Goal: Information Seeking & Learning: Learn about a topic

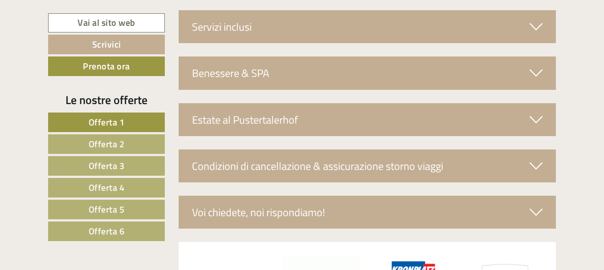
scroll to position [3001, 0]
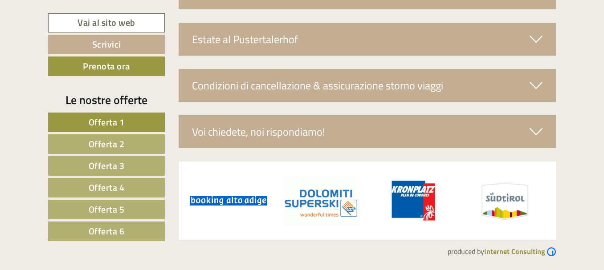
click at [135, 184] on link "Offerta 4" at bounding box center [106, 188] width 117 height 20
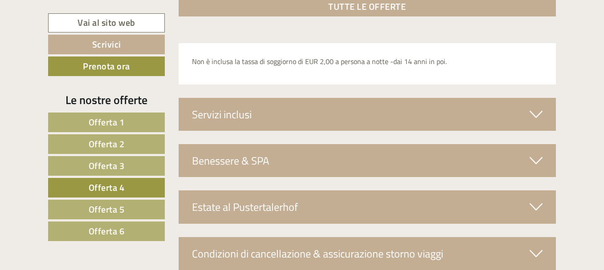
scroll to position [1389, 0]
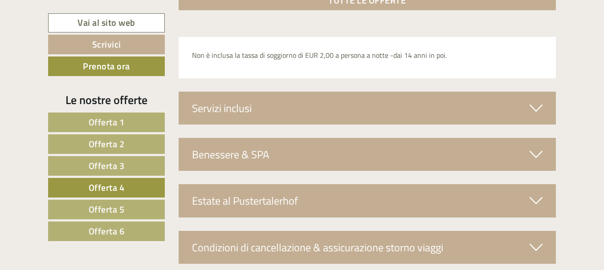
click at [535, 106] on icon at bounding box center [535, 108] width 13 height 15
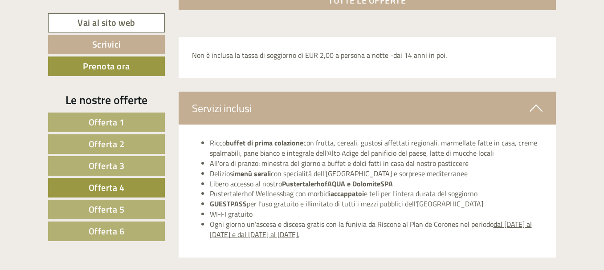
click at [130, 205] on link "Offerta 5" at bounding box center [106, 210] width 117 height 20
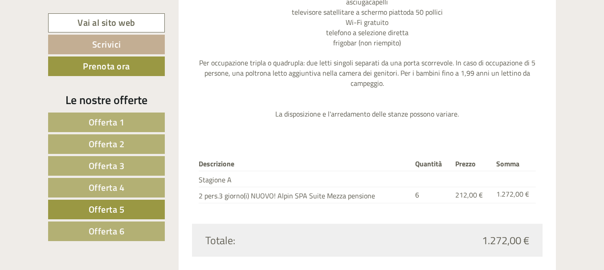
scroll to position [1120, 0]
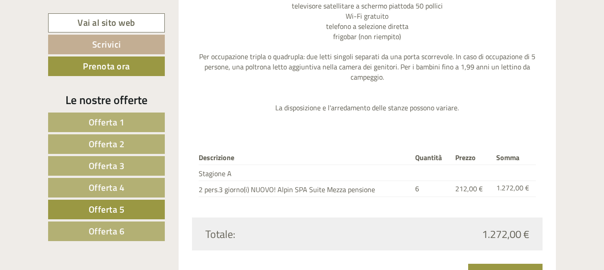
click at [124, 225] on span "Offerta 6" at bounding box center [107, 231] width 36 height 14
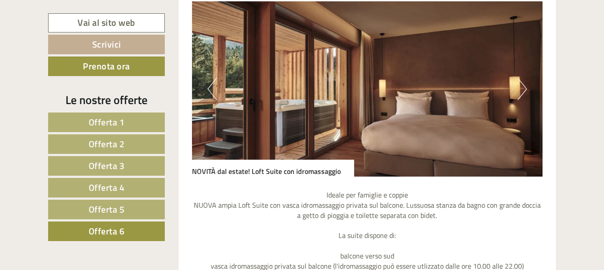
scroll to position [744, 0]
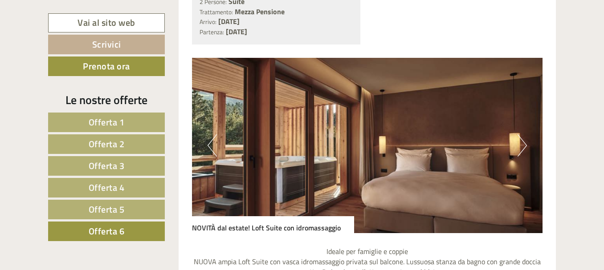
click at [524, 147] on button "Next" at bounding box center [521, 145] width 9 height 22
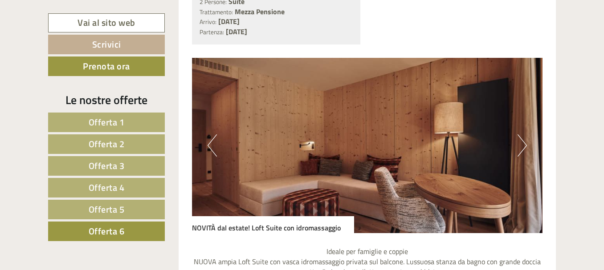
click at [524, 147] on button "Next" at bounding box center [521, 145] width 9 height 22
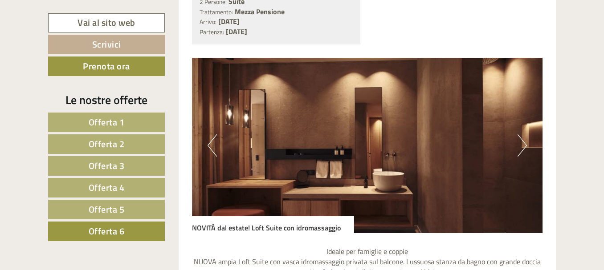
click at [524, 147] on button "Next" at bounding box center [521, 145] width 9 height 22
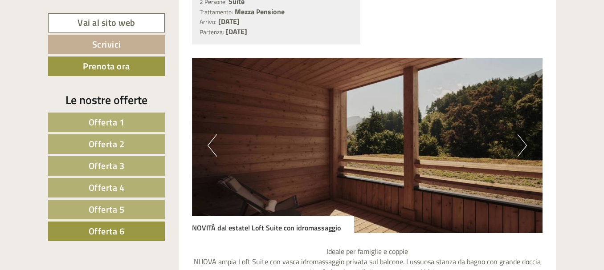
click at [524, 147] on button "Next" at bounding box center [521, 145] width 9 height 22
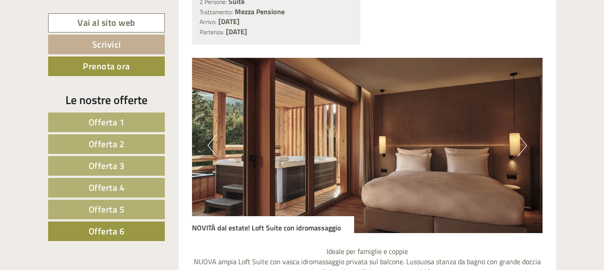
click at [127, 114] on link "Offerta 1" at bounding box center [106, 123] width 117 height 20
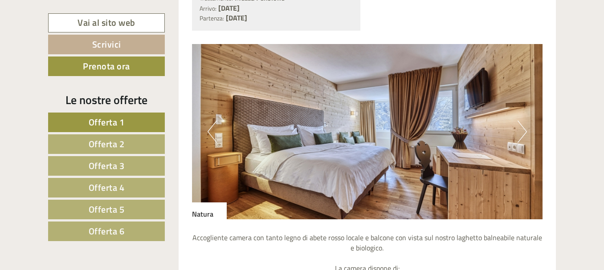
scroll to position [752, 0]
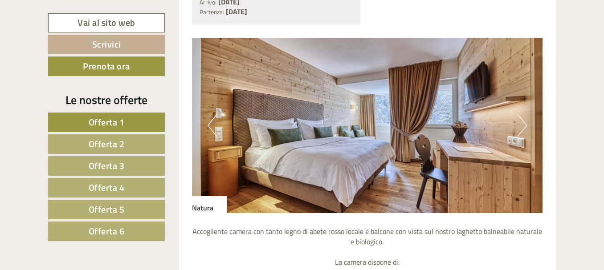
click at [521, 127] on button "Next" at bounding box center [521, 125] width 9 height 22
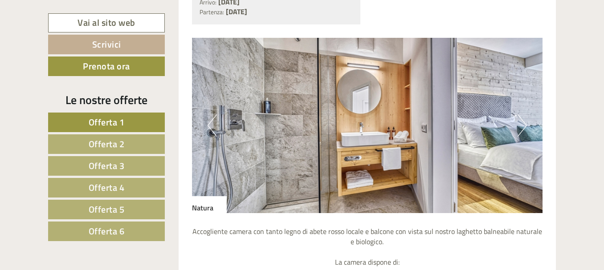
click at [521, 127] on button "Next" at bounding box center [521, 125] width 9 height 22
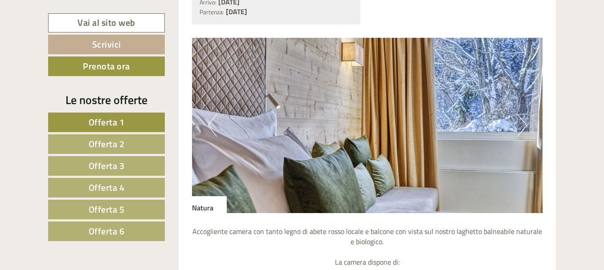
click at [517, 130] on div "Previous Next" at bounding box center [367, 125] width 351 height 175
click at [517, 130] on button "Next" at bounding box center [521, 125] width 9 height 22
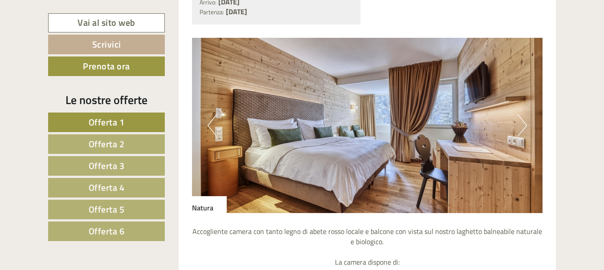
scroll to position [835, 0]
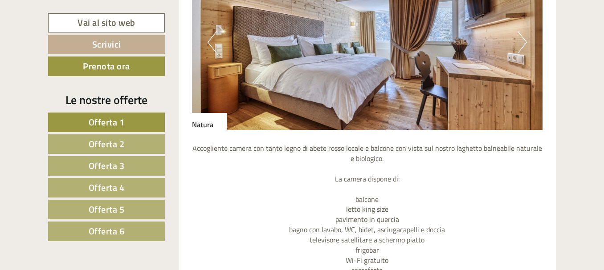
click at [131, 138] on link "Offerta 2" at bounding box center [106, 144] width 117 height 20
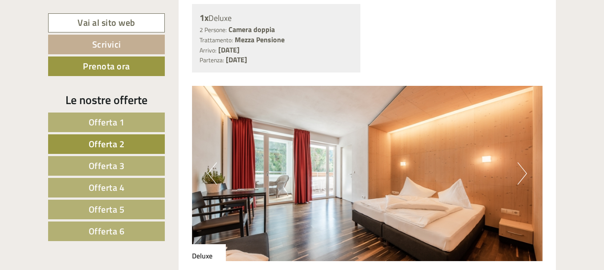
scroll to position [694, 0]
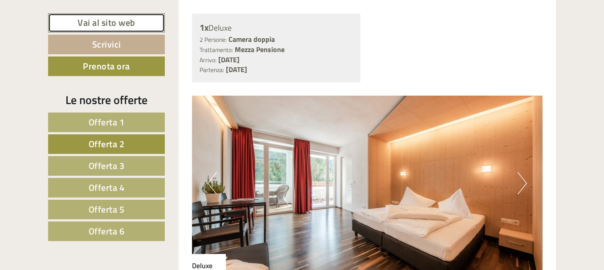
click at [102, 19] on link "Vai al sito web" at bounding box center [106, 22] width 117 height 19
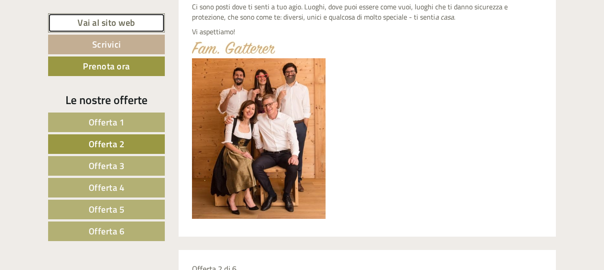
scroll to position [403, 0]
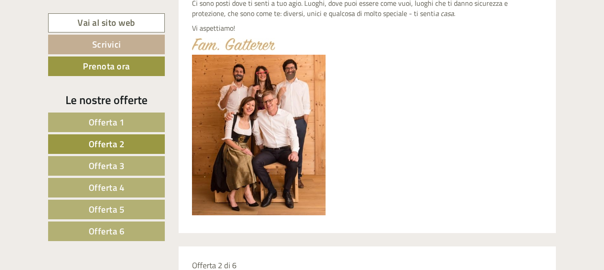
click at [122, 126] on span "Offerta 1" at bounding box center [107, 122] width 36 height 14
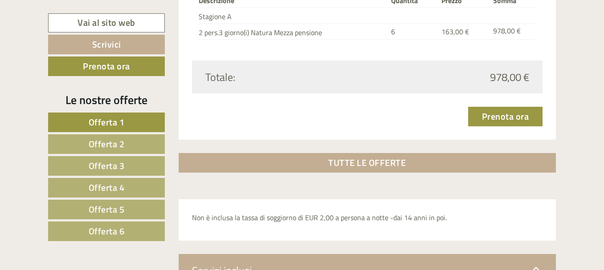
scroll to position [1174, 0]
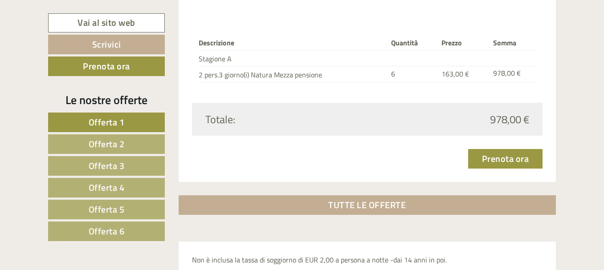
click at [135, 138] on link "Offerta 2" at bounding box center [106, 144] width 117 height 20
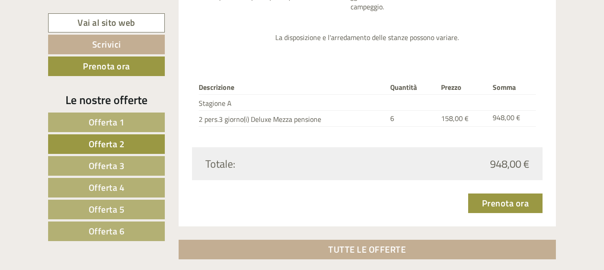
scroll to position [1146, 0]
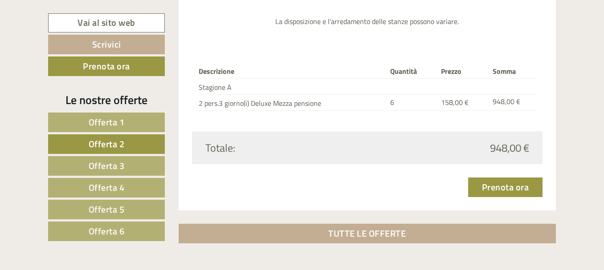
click at [127, 160] on link "Offerta 3" at bounding box center [106, 166] width 117 height 20
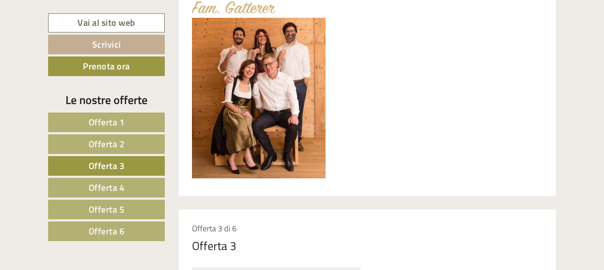
scroll to position [502, 0]
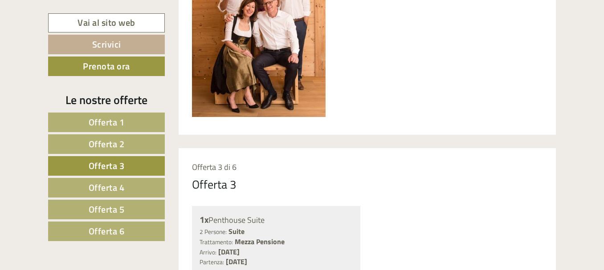
click at [133, 142] on link "Offerta 2" at bounding box center [106, 144] width 117 height 20
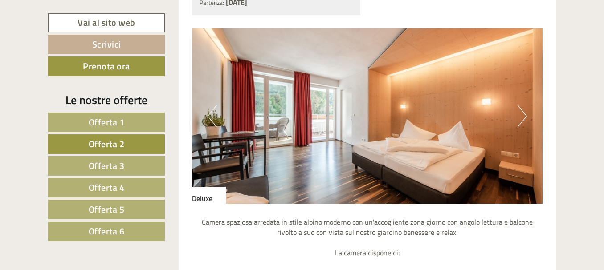
scroll to position [755, 0]
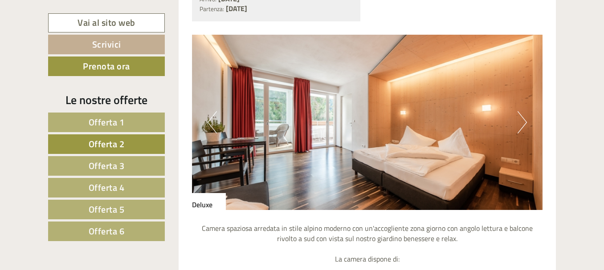
click at [523, 128] on button "Next" at bounding box center [521, 122] width 9 height 22
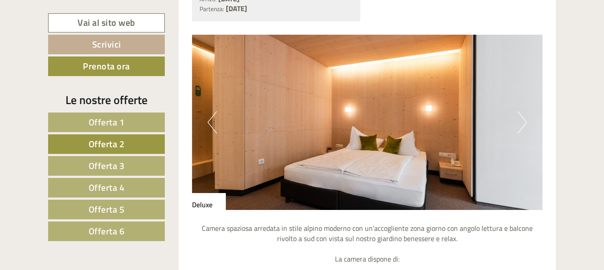
click at [523, 128] on button "Next" at bounding box center [521, 122] width 9 height 22
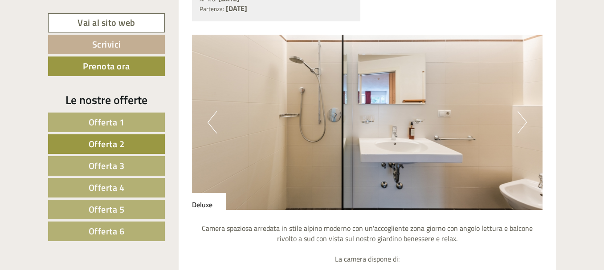
click at [523, 128] on button "Next" at bounding box center [521, 122] width 9 height 22
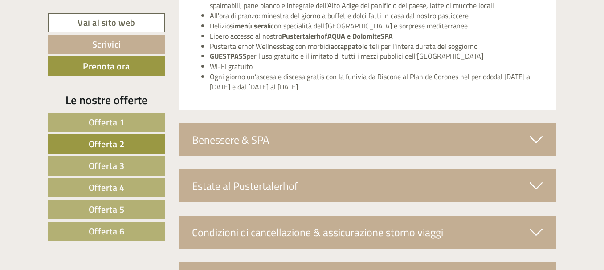
scroll to position [1533, 0]
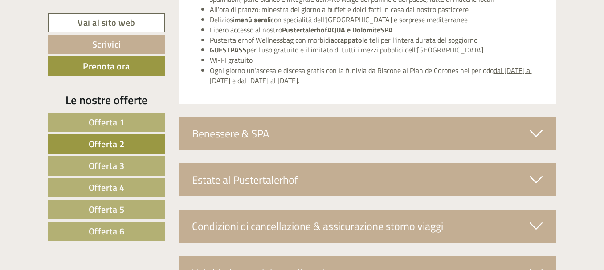
click at [533, 134] on icon at bounding box center [535, 133] width 13 height 15
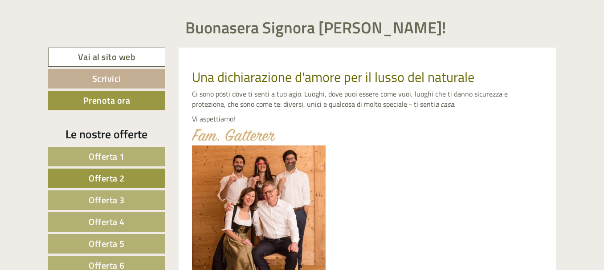
scroll to position [276, 0]
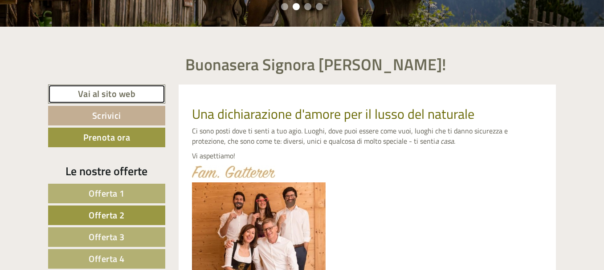
click at [103, 92] on link "Vai al sito web" at bounding box center [106, 94] width 117 height 19
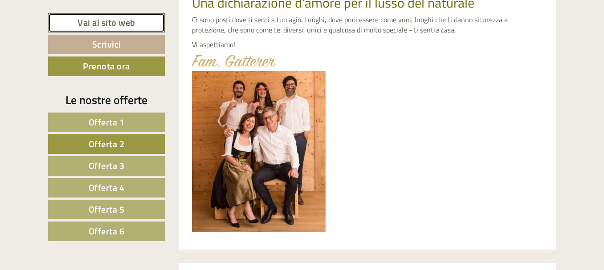
scroll to position [402, 0]
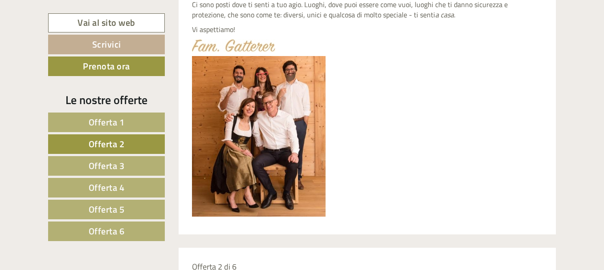
click at [134, 142] on link "Offerta 2" at bounding box center [106, 144] width 117 height 20
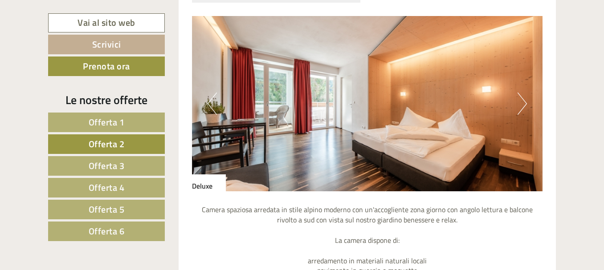
scroll to position [781, 0]
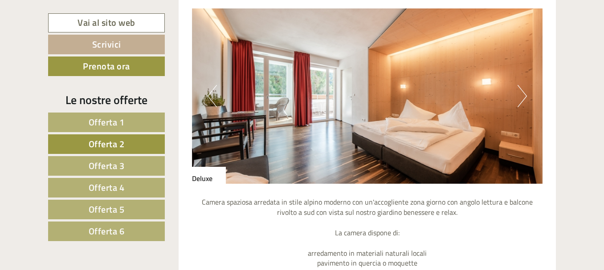
click at [521, 98] on button "Next" at bounding box center [521, 96] width 9 height 22
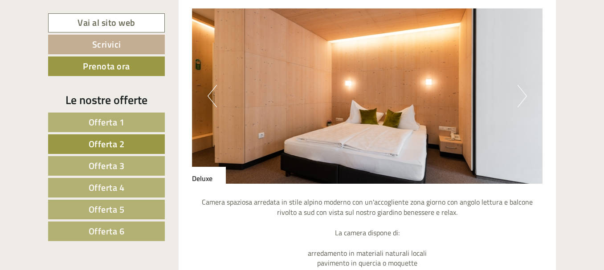
click at [521, 98] on button "Next" at bounding box center [521, 96] width 9 height 22
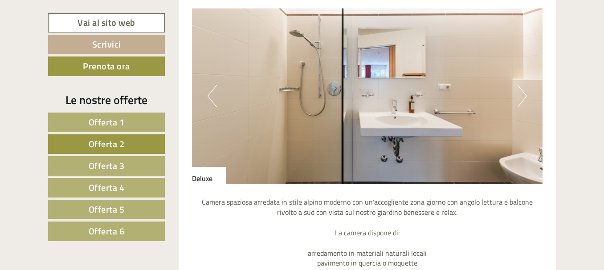
click at [521, 98] on button "Next" at bounding box center [521, 96] width 9 height 22
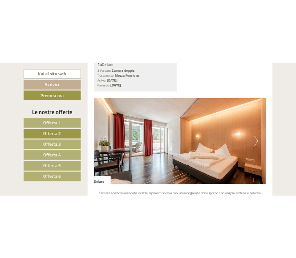
scroll to position [707, 0]
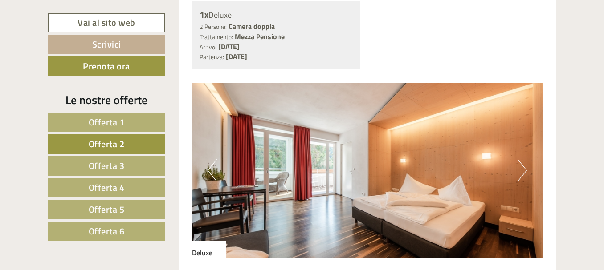
click at [415, 175] on img at bounding box center [367, 170] width 351 height 175
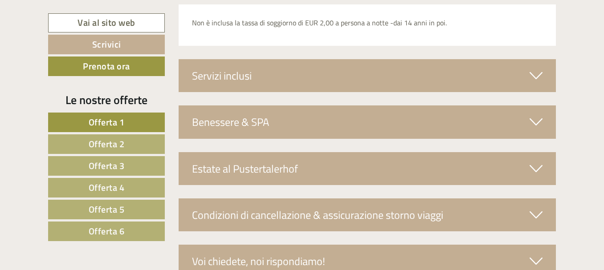
scroll to position [2861, 0]
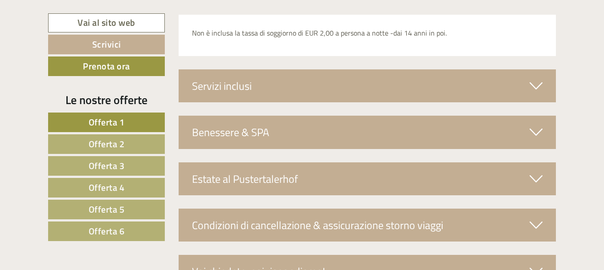
click at [535, 80] on icon at bounding box center [535, 85] width 13 height 15
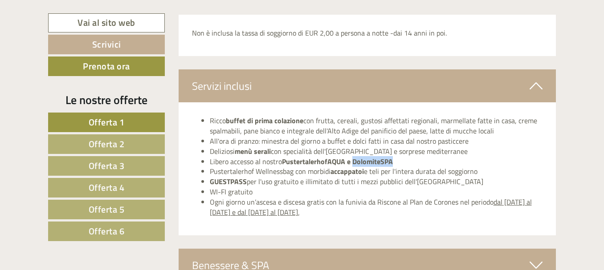
drag, startPoint x: 392, startPoint y: 164, endPoint x: 358, endPoint y: 164, distance: 33.8
click at [358, 163] on strong "PustertalerhofAQUA e DolomiteSPA" at bounding box center [337, 161] width 111 height 11
click at [495, 176] on li "Pustertalerhof Wellnessbag con morbidi accappatoi e teli per l'intera durata de…" at bounding box center [376, 172] width 333 height 10
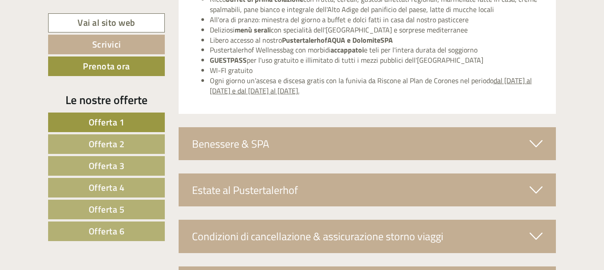
scroll to position [2994, 0]
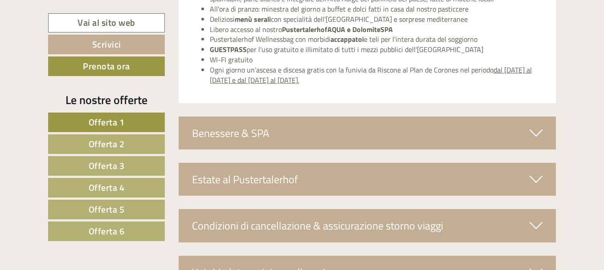
click at [538, 128] on icon at bounding box center [535, 133] width 13 height 15
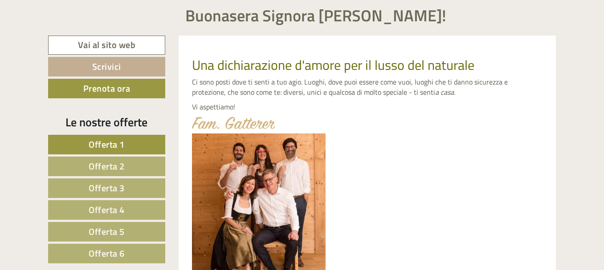
scroll to position [0, 0]
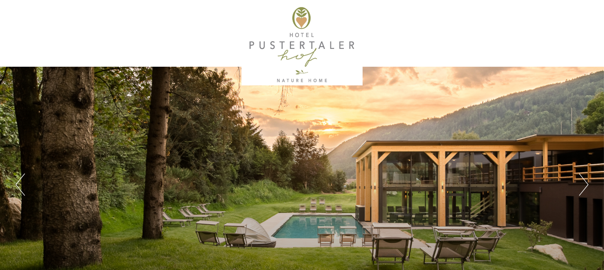
scroll to position [216, 0]
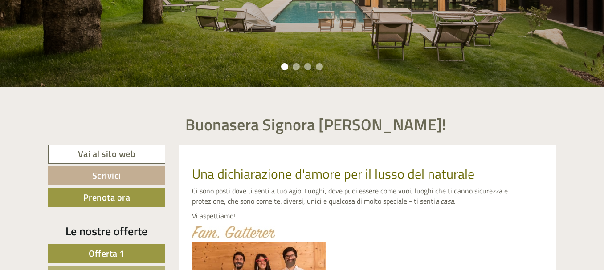
drag, startPoint x: 606, startPoint y: 11, endPoint x: 608, endPoint y: 50, distance: 39.7
drag, startPoint x: 604, startPoint y: 30, endPoint x: 606, endPoint y: 48, distance: 17.9
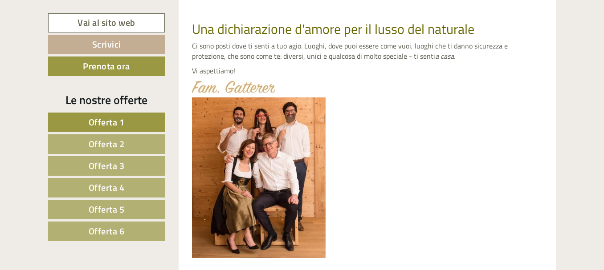
scroll to position [372, 0]
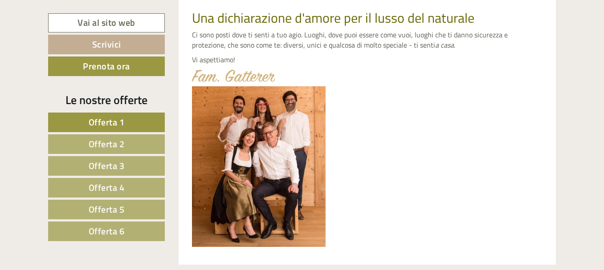
click at [113, 141] on span "Offerta 2" at bounding box center [107, 144] width 36 height 14
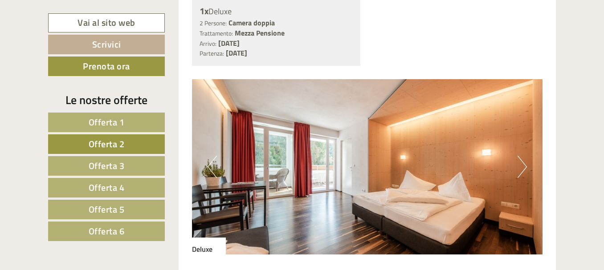
scroll to position [678, 0]
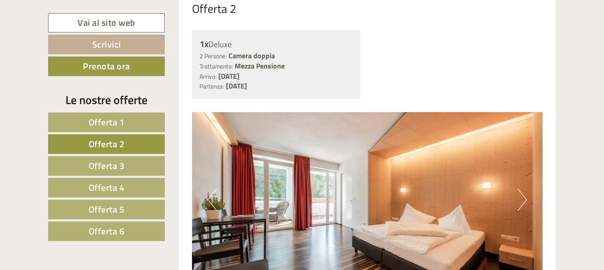
click at [130, 120] on link "Offerta 1" at bounding box center [106, 123] width 117 height 20
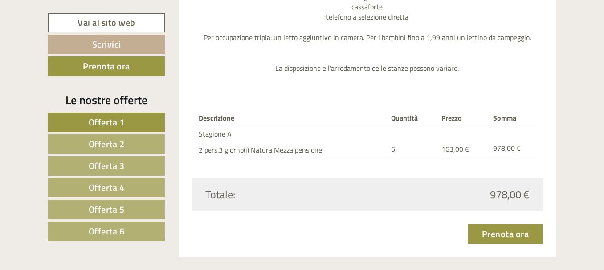
scroll to position [1102, 0]
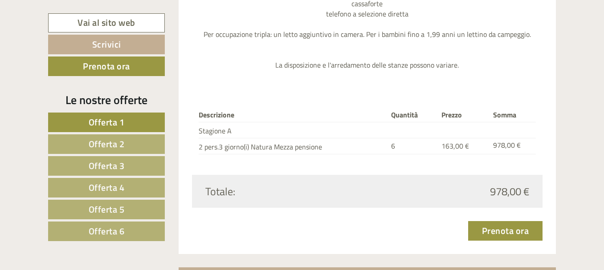
click at [123, 140] on span "Offerta 2" at bounding box center [107, 144] width 36 height 14
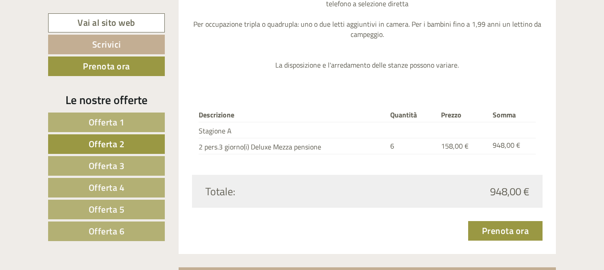
scroll to position [650, 0]
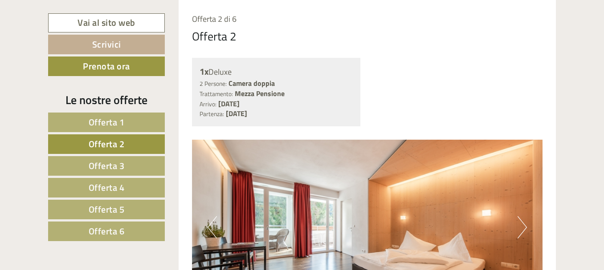
click at [123, 124] on span "Offerta 1" at bounding box center [107, 122] width 36 height 14
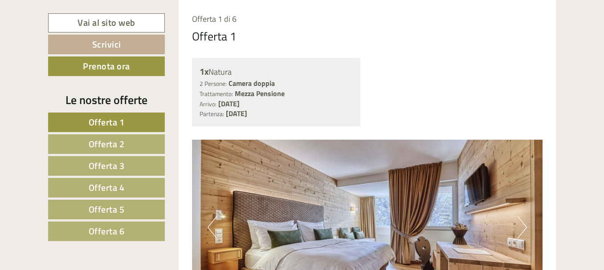
click at [123, 124] on span "Offerta 1" at bounding box center [107, 122] width 36 height 14
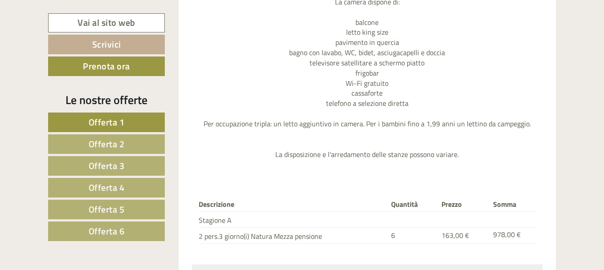
scroll to position [1019, 0]
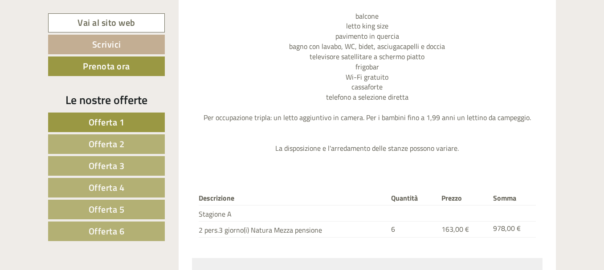
click at [118, 119] on span "Offerta 1" at bounding box center [107, 122] width 36 height 14
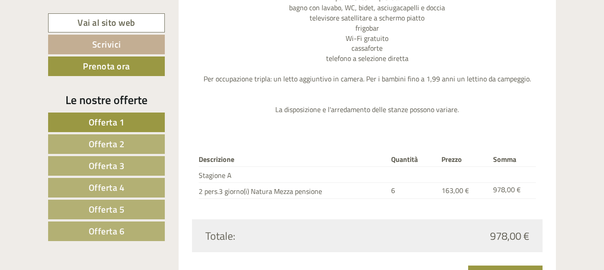
scroll to position [1066, 0]
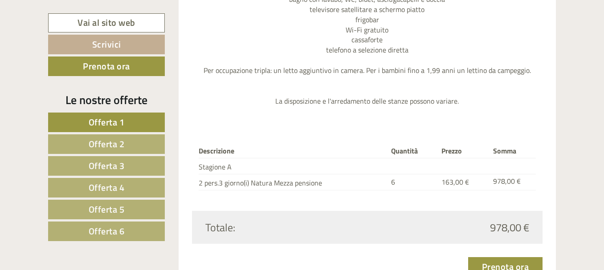
click at [130, 140] on link "Offerta 2" at bounding box center [106, 144] width 117 height 20
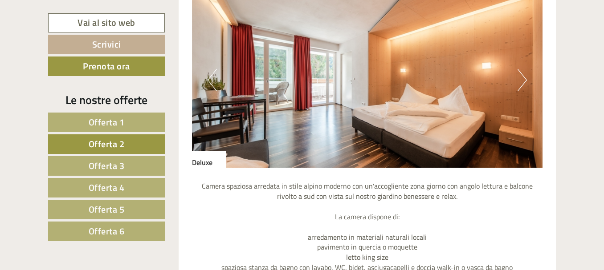
scroll to position [794, 0]
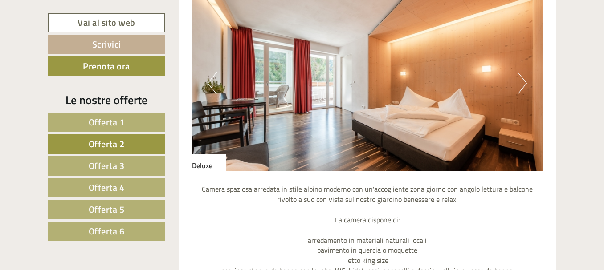
click at [524, 85] on button "Next" at bounding box center [521, 83] width 9 height 22
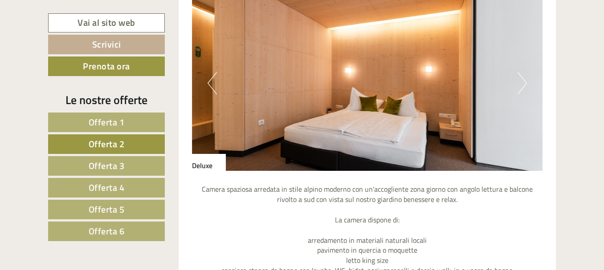
click at [524, 85] on button "Next" at bounding box center [521, 83] width 9 height 22
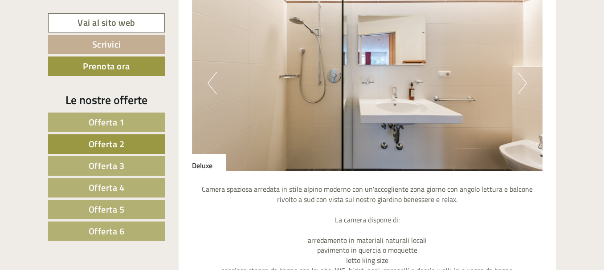
click at [144, 126] on link "Offerta 1" at bounding box center [106, 123] width 117 height 20
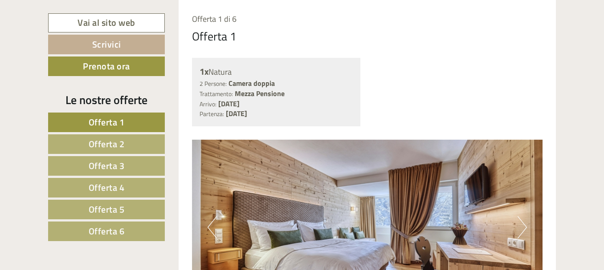
click at [524, 228] on button "Next" at bounding box center [521, 227] width 9 height 22
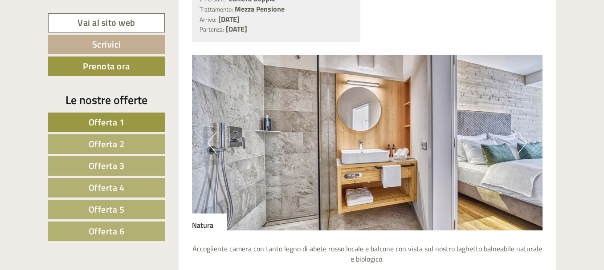
scroll to position [741, 0]
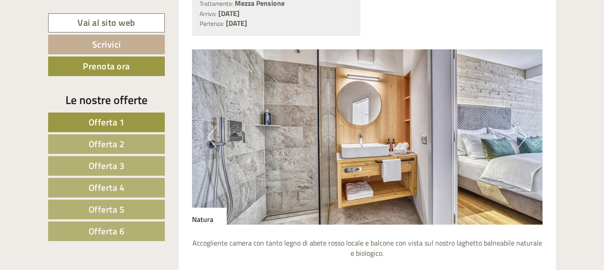
click at [318, 130] on img at bounding box center [367, 136] width 351 height 175
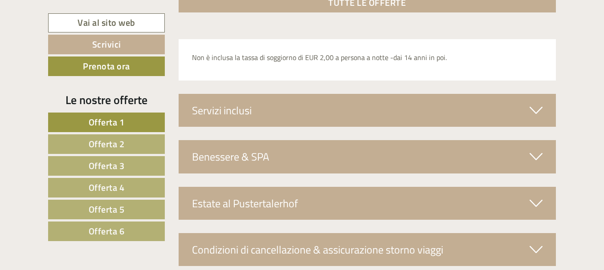
scroll to position [1365, 0]
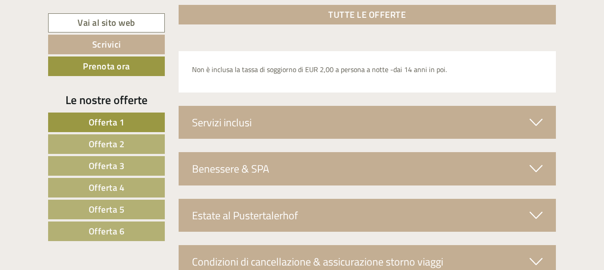
click at [537, 118] on icon at bounding box center [535, 122] width 13 height 15
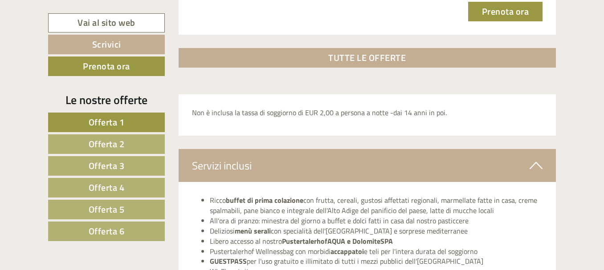
scroll to position [1242, 0]
